Goal: Task Accomplishment & Management: Manage account settings

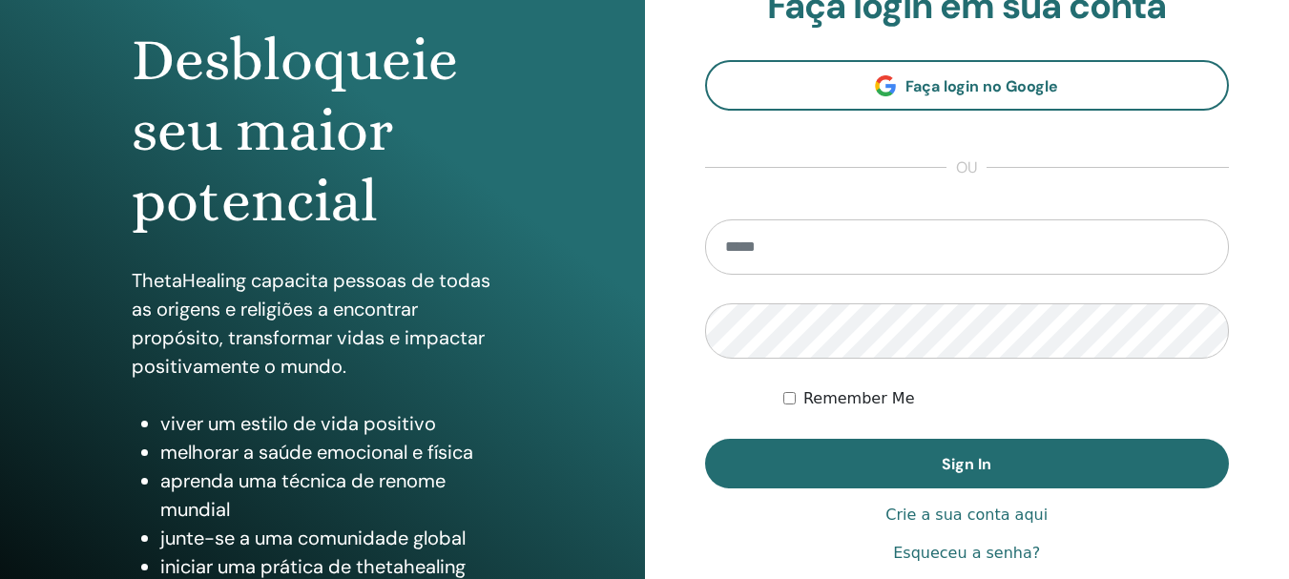
scroll to position [337, 0]
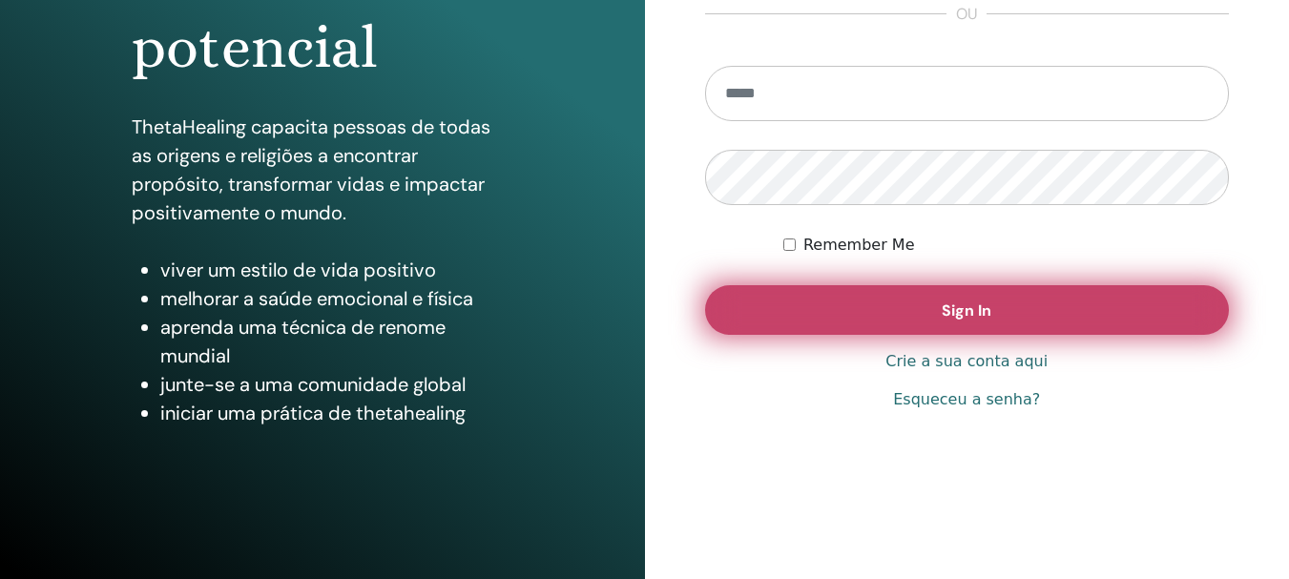
type input "**********"
click at [988, 303] on span "Sign In" at bounding box center [967, 311] width 50 height 20
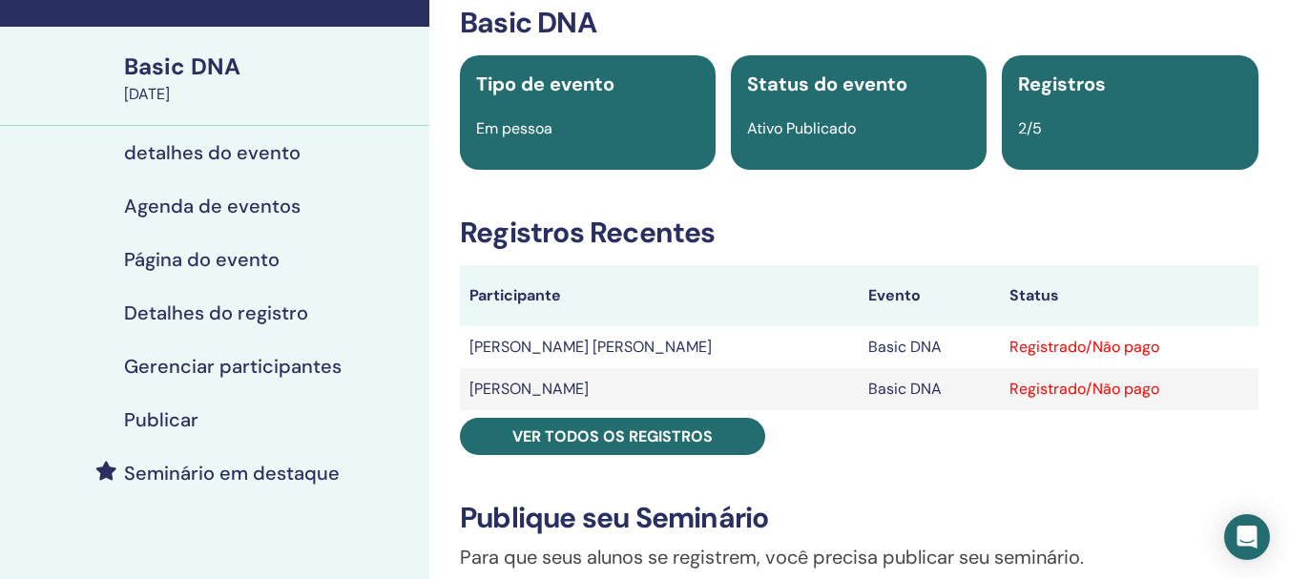
scroll to position [191, 0]
